Goal: Task Accomplishment & Management: Complete application form

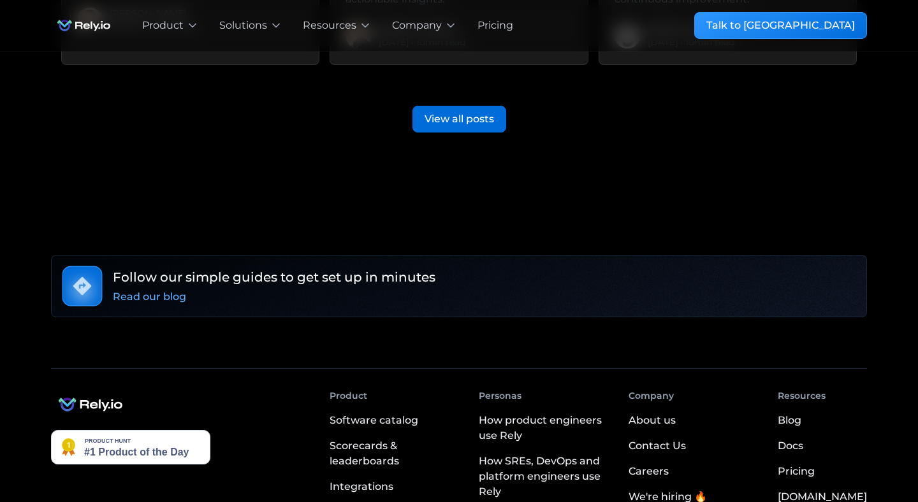
scroll to position [3412, 0]
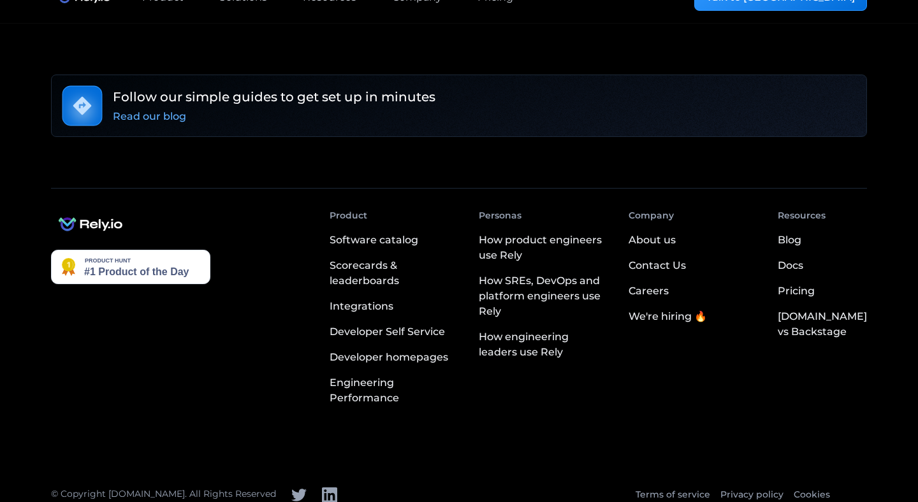
click at [678, 309] on div "We're hiring 🔥" at bounding box center [668, 316] width 78 height 15
click at [682, 309] on div "We're hiring 🔥" at bounding box center [668, 316] width 78 height 15
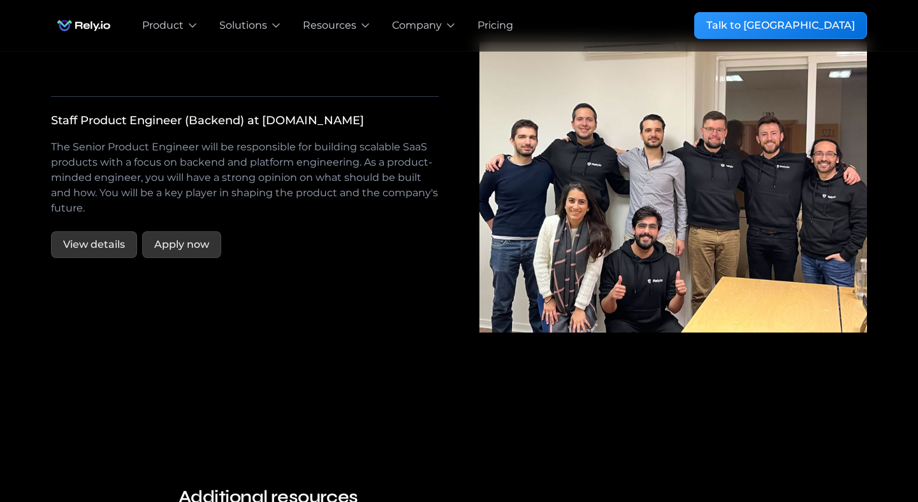
scroll to position [2377, 0]
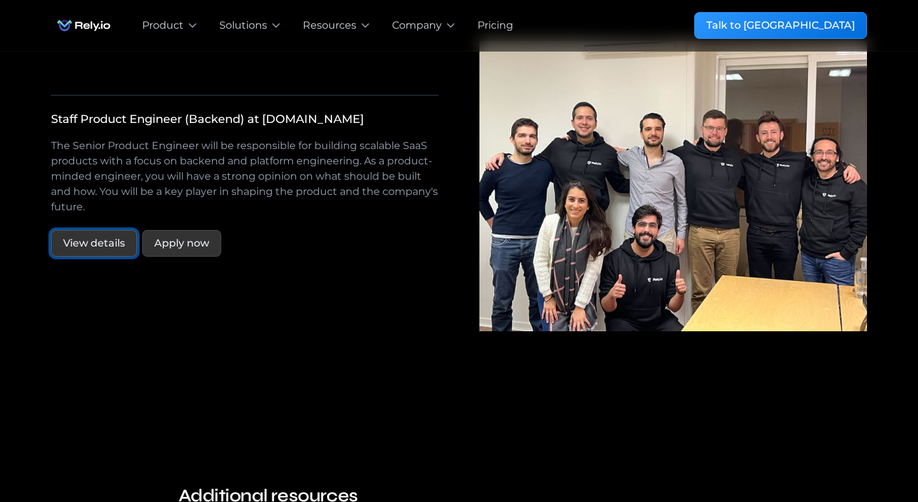
click at [124, 230] on link "View details" at bounding box center [94, 243] width 86 height 27
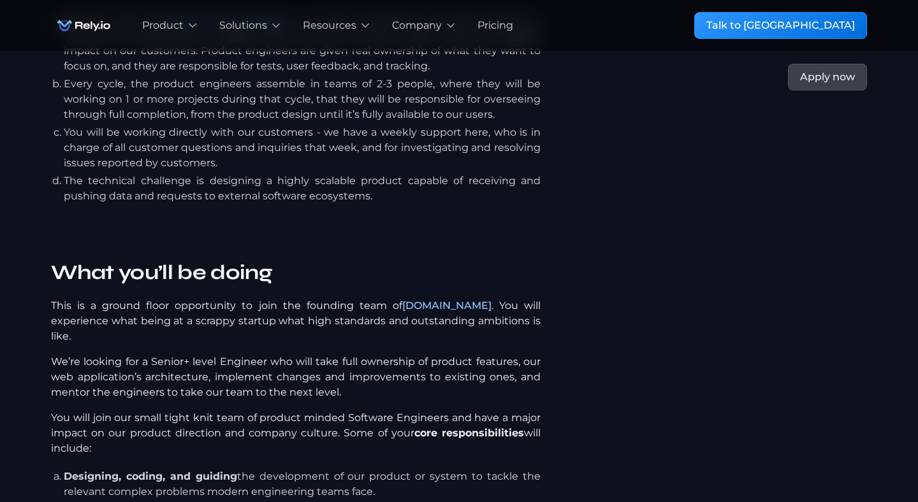
scroll to position [776, 0]
